Goal: Information Seeking & Learning: Stay updated

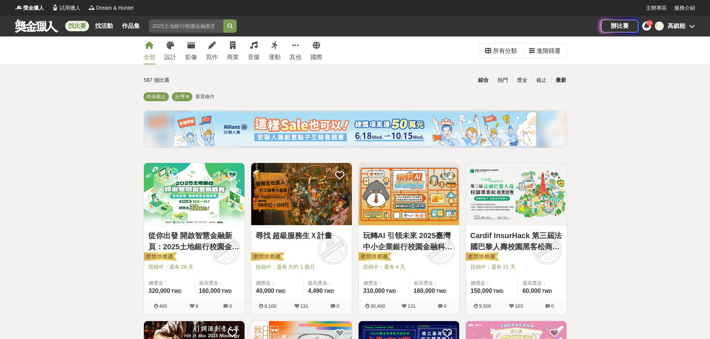
click at [564, 80] on div "最新" at bounding box center [560, 80] width 19 height 13
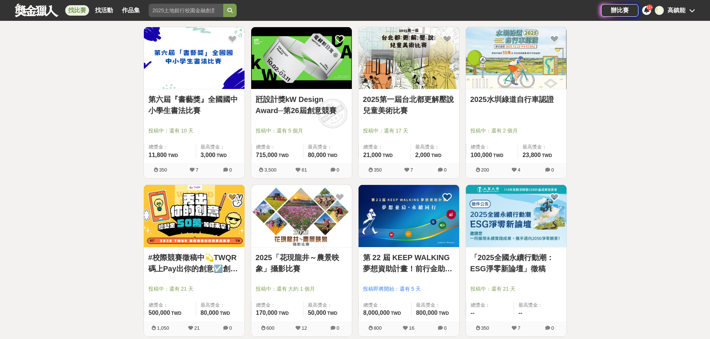
scroll to position [819, 0]
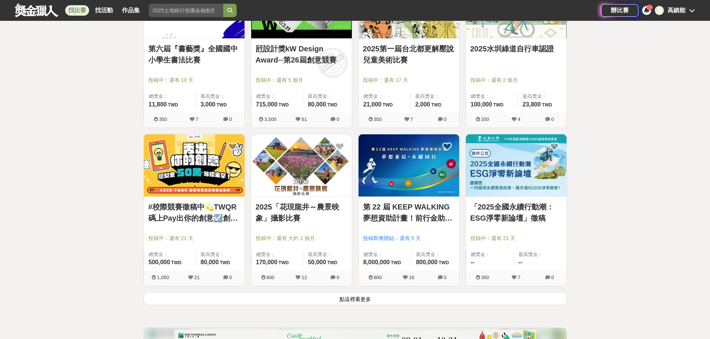
click at [356, 301] on button "點這裡看更多" at bounding box center [354, 298] width 423 height 13
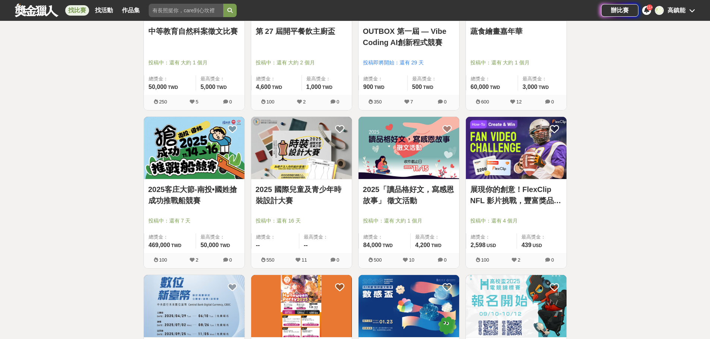
scroll to position [1713, 0]
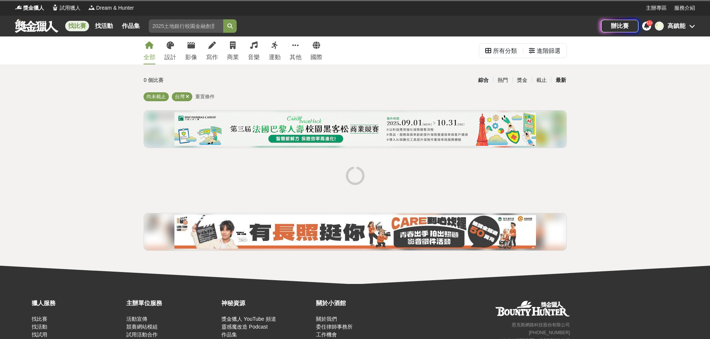
click at [561, 79] on div "最新" at bounding box center [560, 80] width 19 height 13
